Goal: Transaction & Acquisition: Purchase product/service

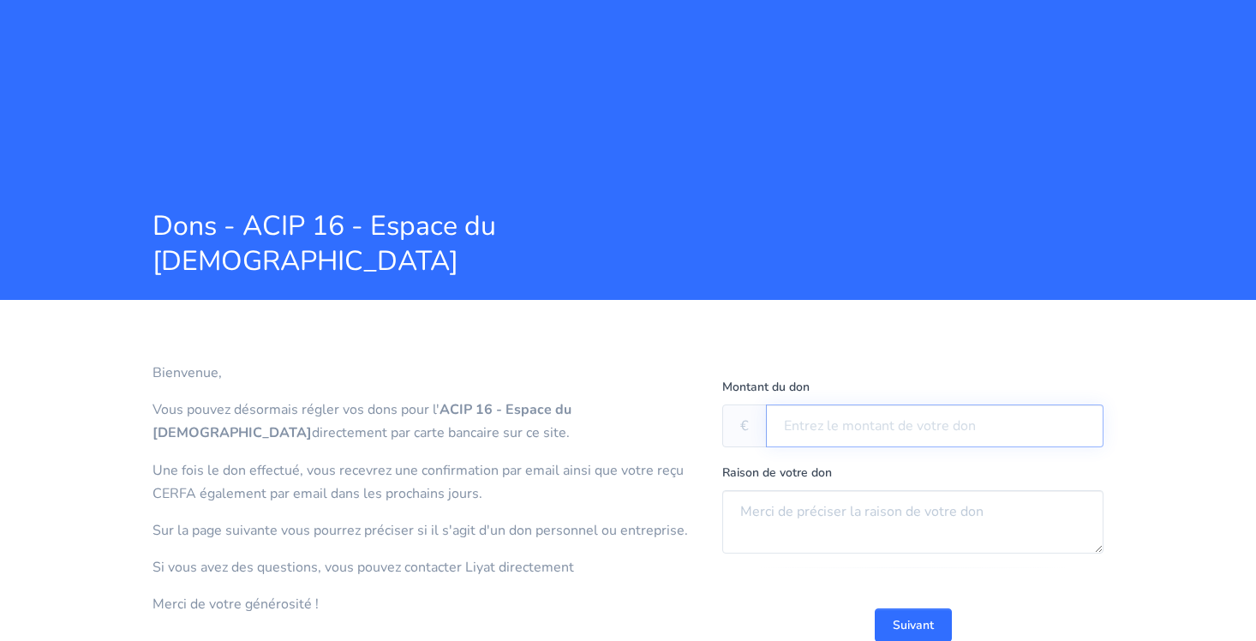
click at [893, 429] on input "text" at bounding box center [935, 426] width 338 height 43
type input "200"
drag, startPoint x: 876, startPoint y: 462, endPoint x: 851, endPoint y: 504, distance: 48.8
click at [848, 507] on textarea at bounding box center [912, 521] width 381 height 63
type textarea "MESSAS - BRIT"
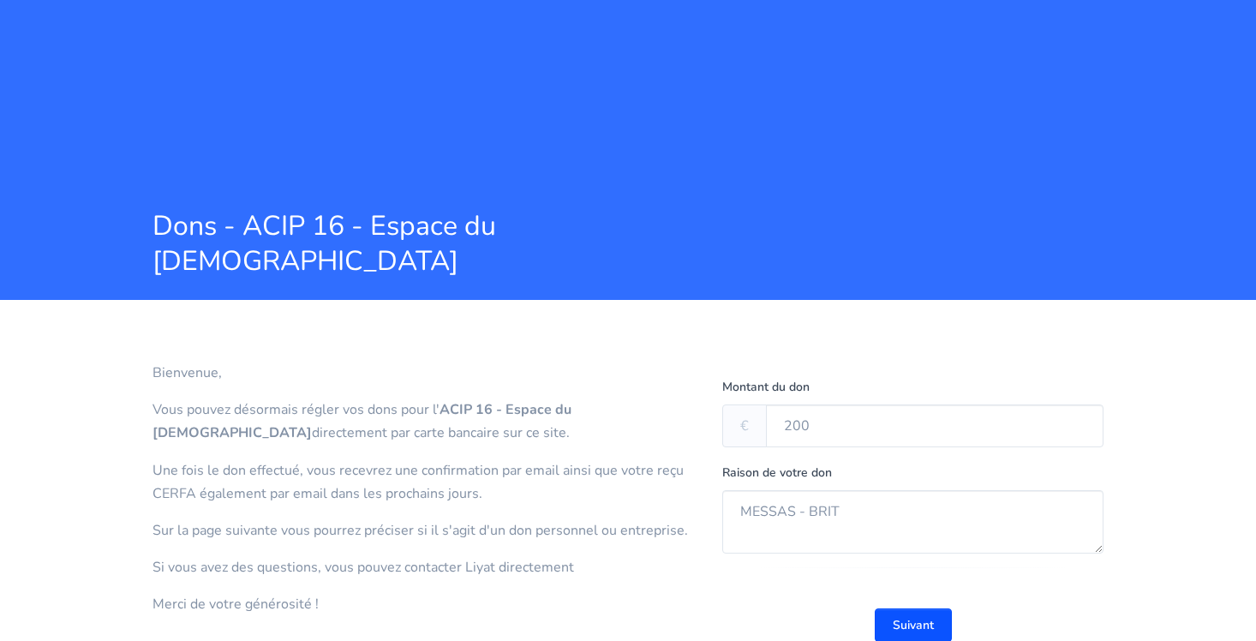
click at [912, 626] on button "Suivant" at bounding box center [913, 624] width 77 height 33
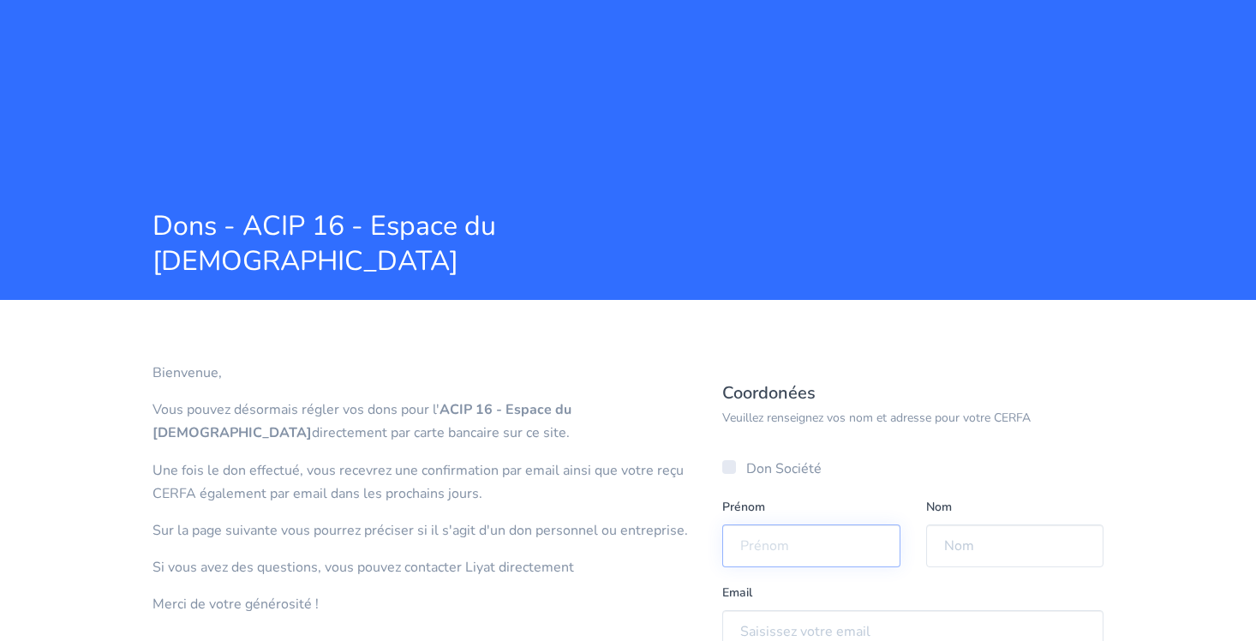
click at [859, 554] on input "text" at bounding box center [811, 546] width 178 height 43
type input "[PERSON_NAME]"
click at [1020, 542] on input "text" at bounding box center [1015, 546] width 178 height 43
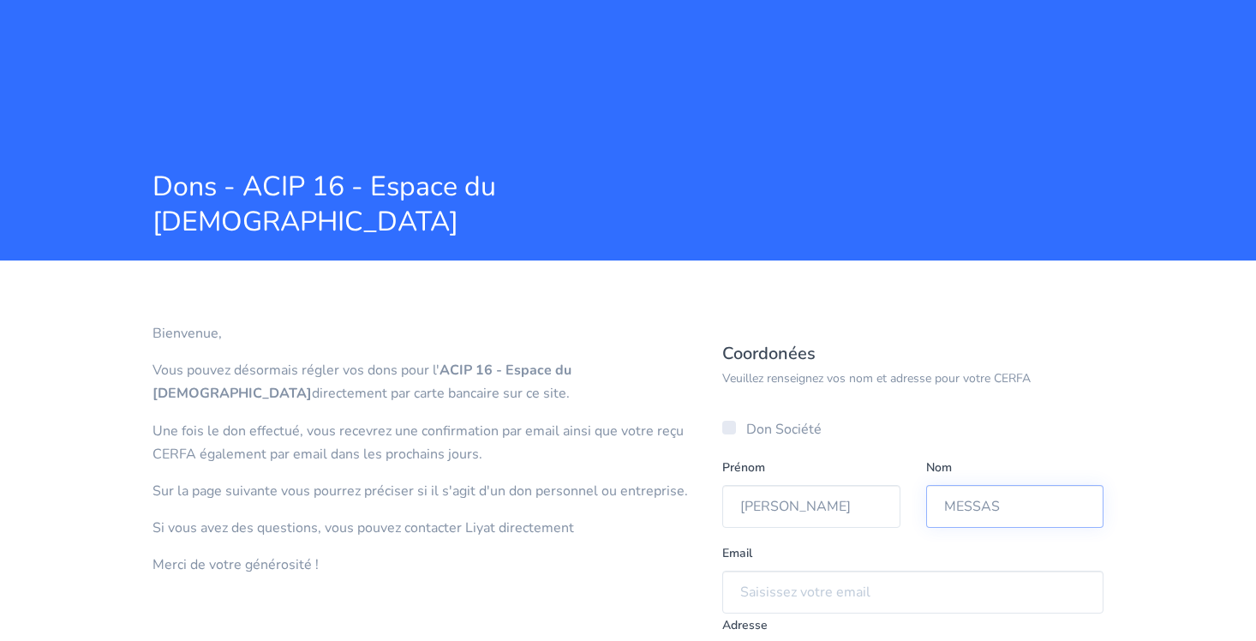
scroll to position [86, 0]
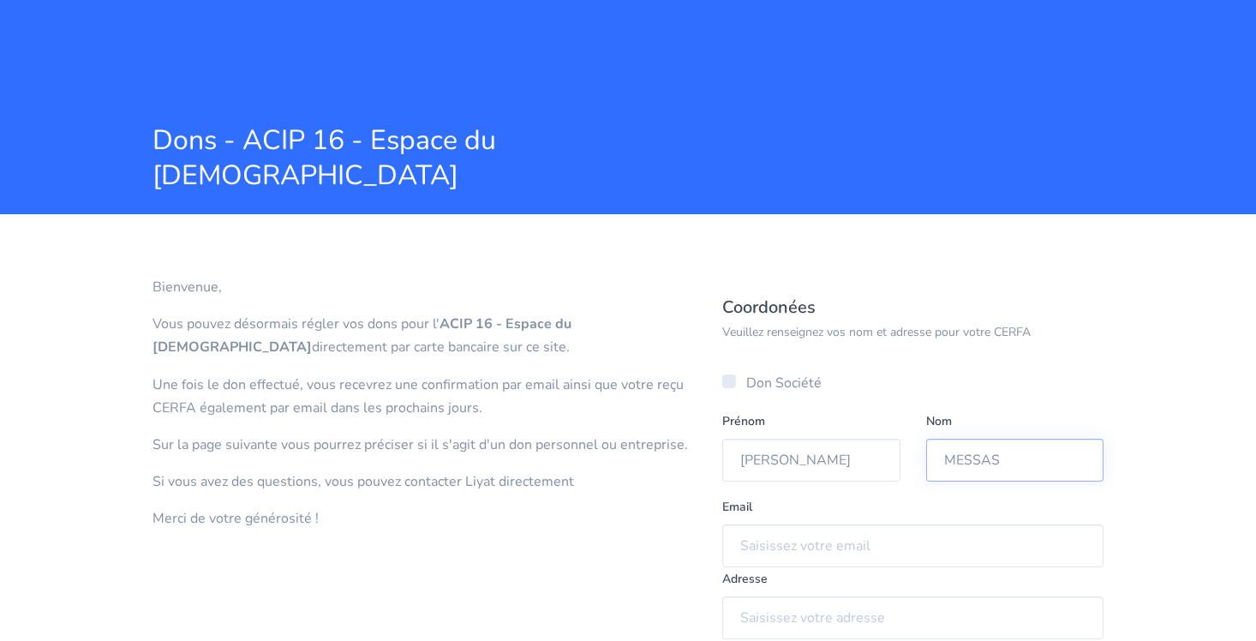
type input "MESSAS"
click at [859, 419] on div "[PERSON_NAME]" at bounding box center [811, 446] width 178 height 72
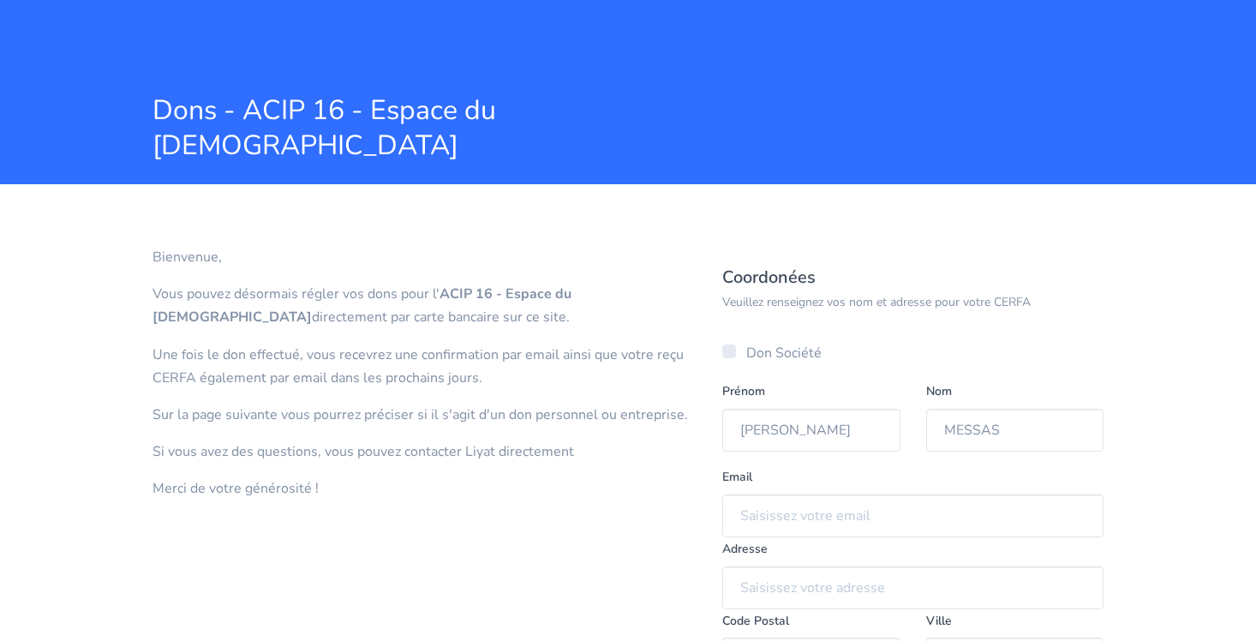
scroll to position [0, 0]
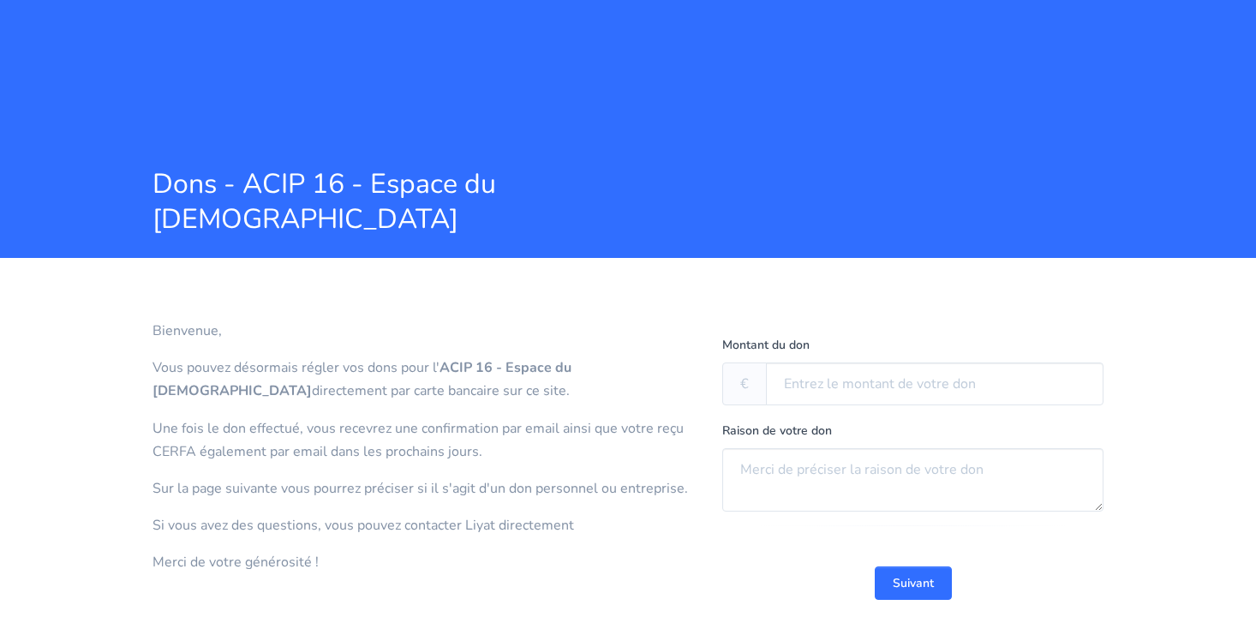
scroll to position [72, 0]
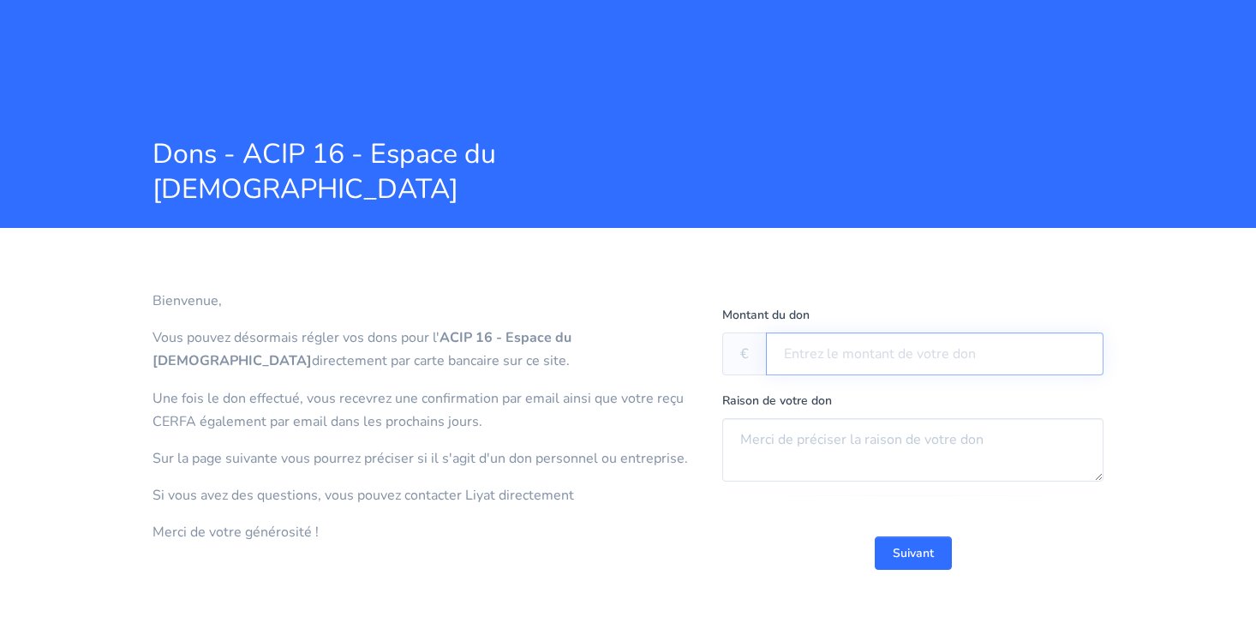
click at [878, 336] on input "text" at bounding box center [935, 354] width 338 height 43
type input "200"
click at [817, 426] on textarea at bounding box center [912, 449] width 381 height 63
type textarea "Brit"
click at [896, 547] on button "Suivant" at bounding box center [913, 553] width 77 height 33
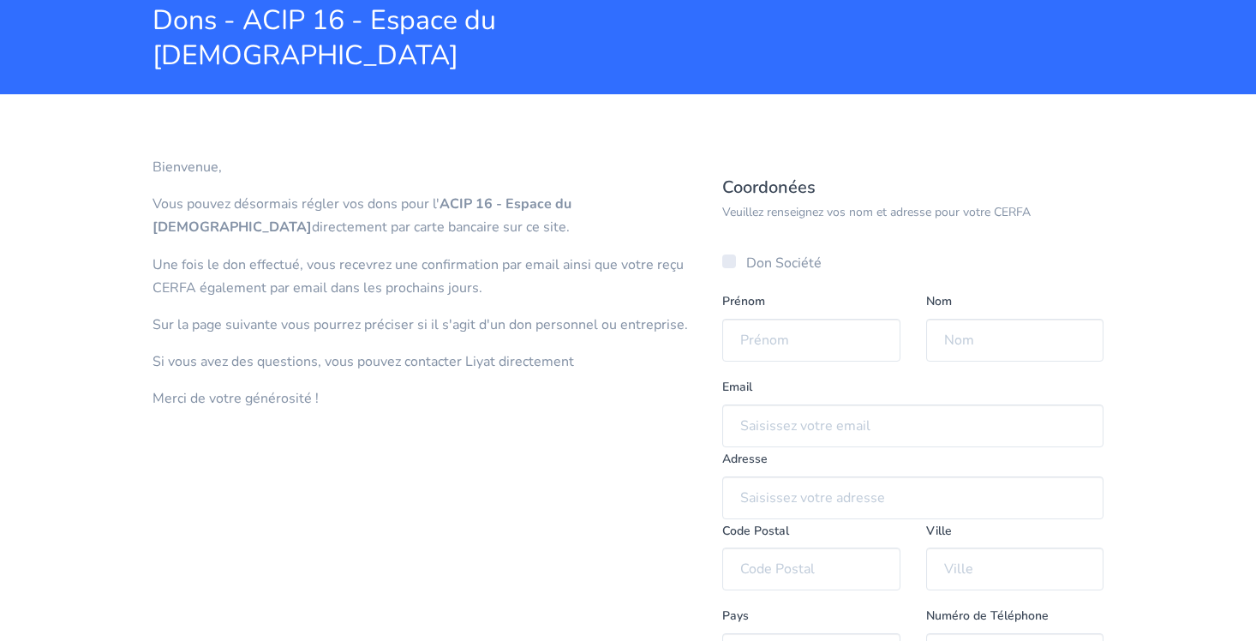
scroll to position [181, 0]
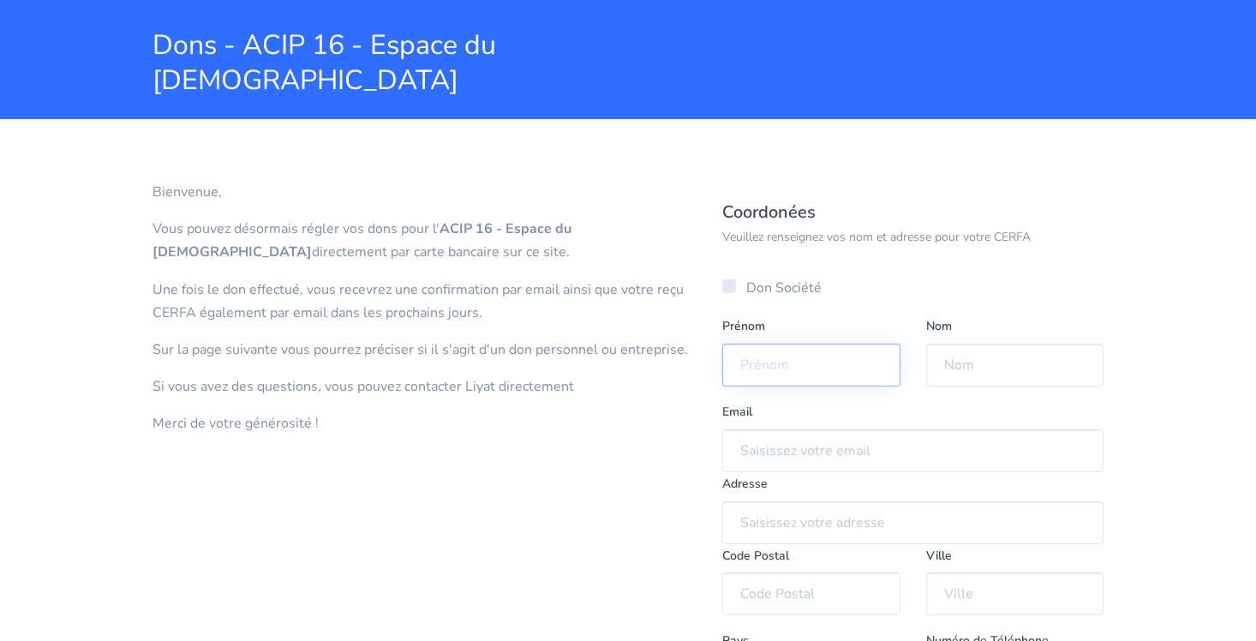
click at [793, 366] on input "text" at bounding box center [811, 365] width 178 height 43
type input "[PERSON_NAME]"
type input "MESSAS"
click at [744, 459] on input "email" at bounding box center [912, 450] width 381 height 43
type input "daniel@sofiec.fr"
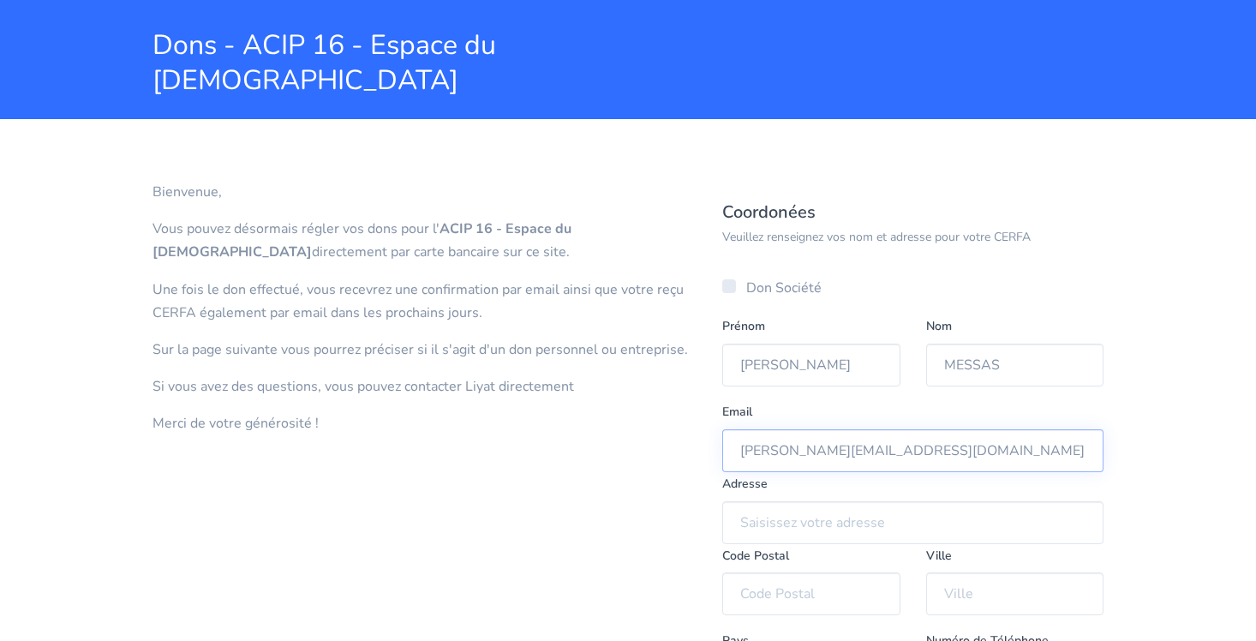
type input "65 Boulevard Lannes"
type input "75116"
type input "PARIS"
type input "06 07 08 30 26"
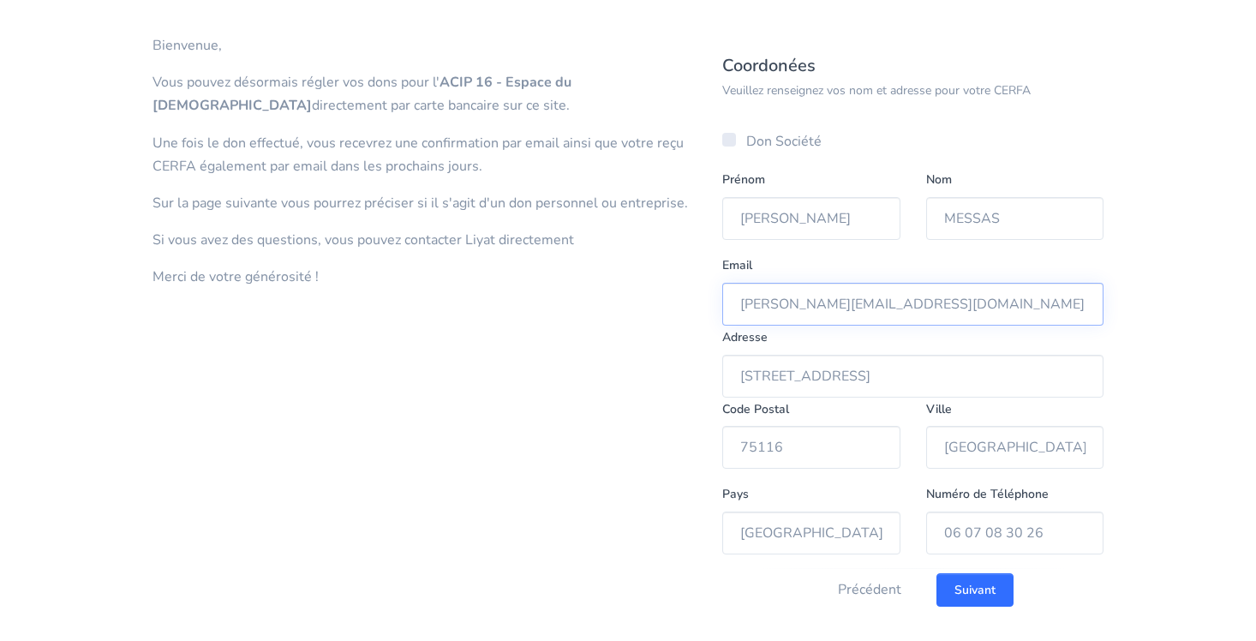
scroll to position [352, 0]
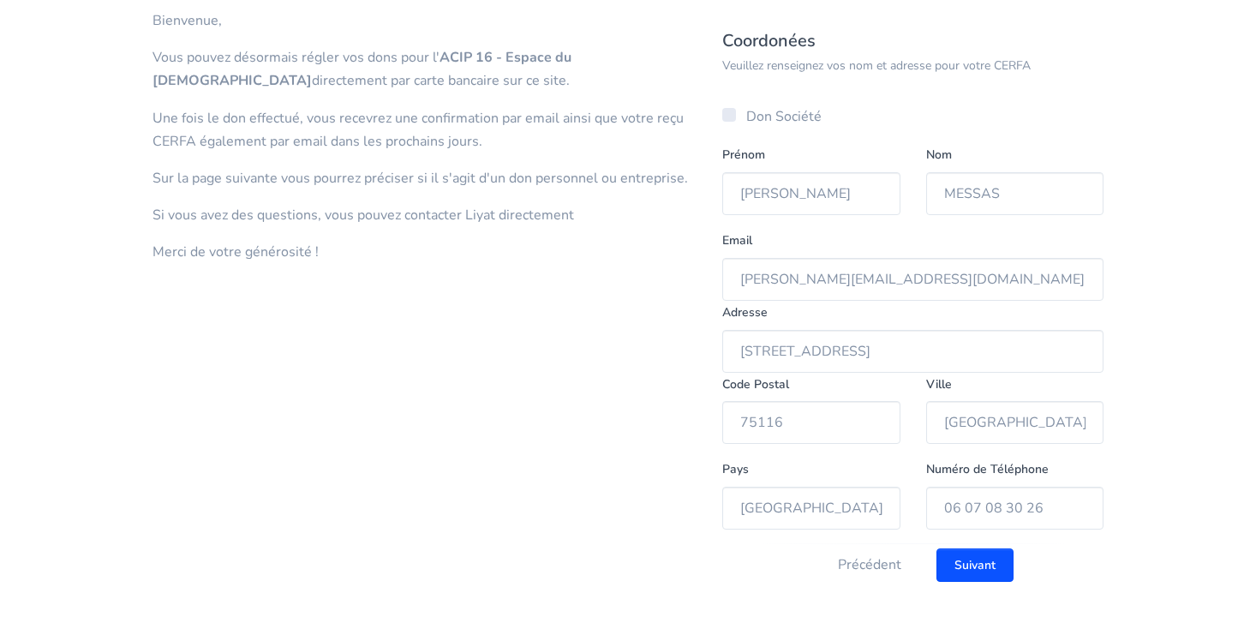
click at [970, 557] on input "Suivant" at bounding box center [975, 565] width 77 height 33
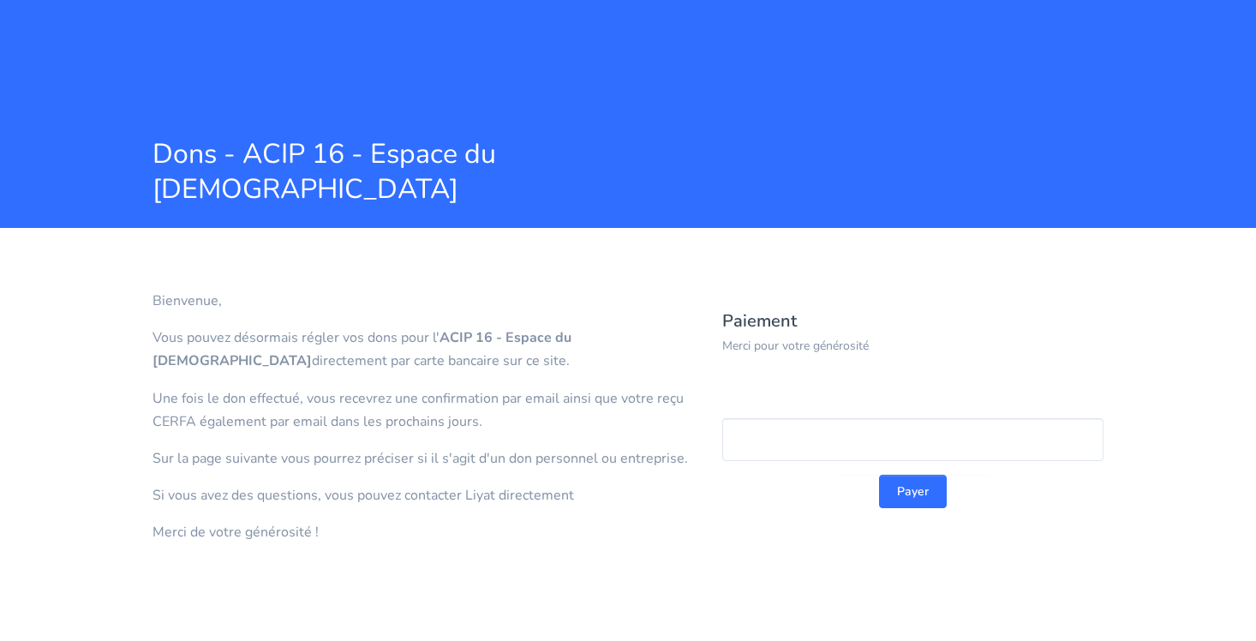
scroll to position [72, 0]
click at [917, 495] on button "Payer" at bounding box center [913, 491] width 68 height 33
click at [913, 489] on button "Payer" at bounding box center [913, 491] width 68 height 33
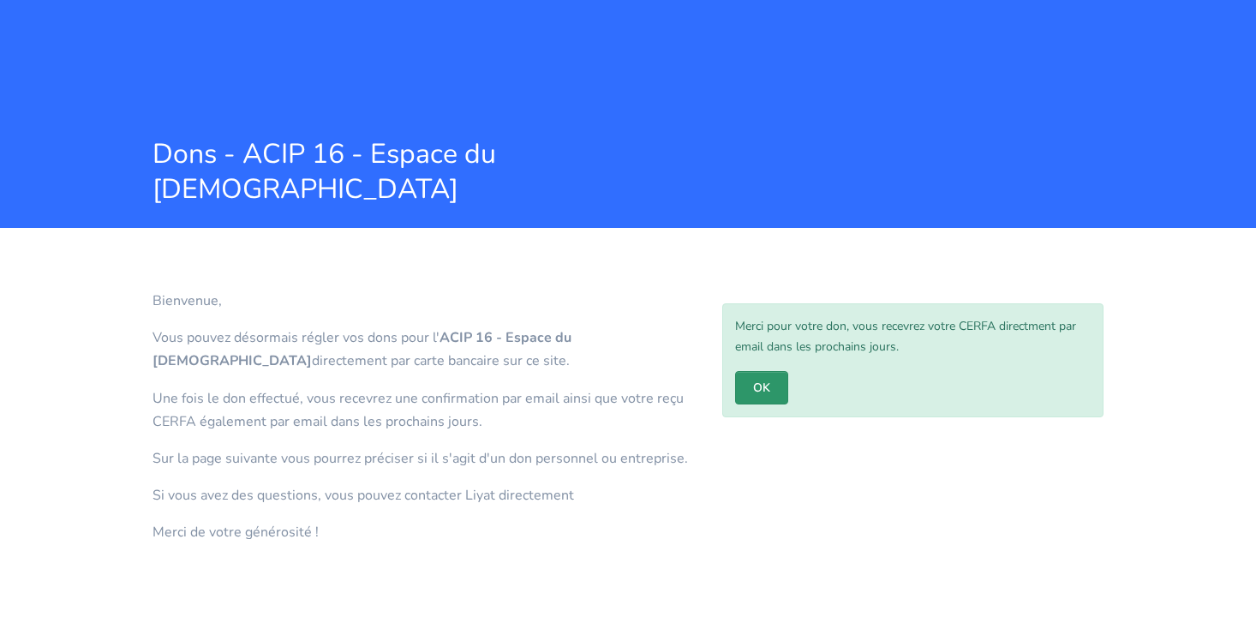
click at [776, 388] on link "OK" at bounding box center [761, 387] width 53 height 33
